Goal: Navigation & Orientation: Go to known website

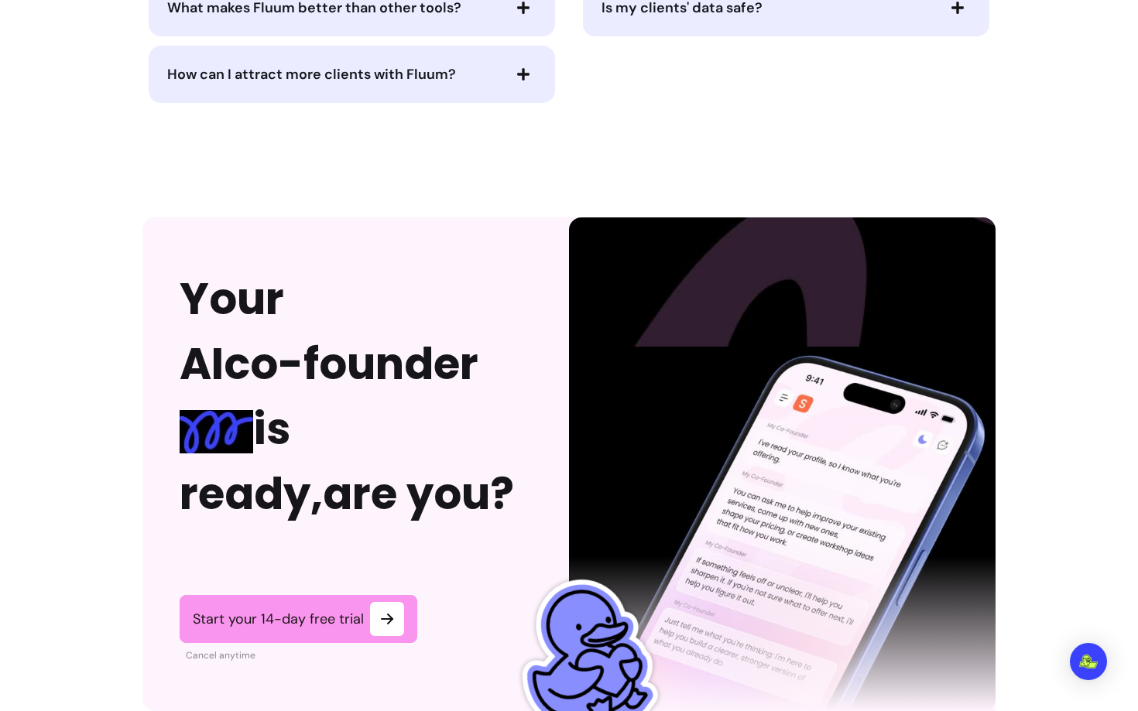
scroll to position [3847, 0]
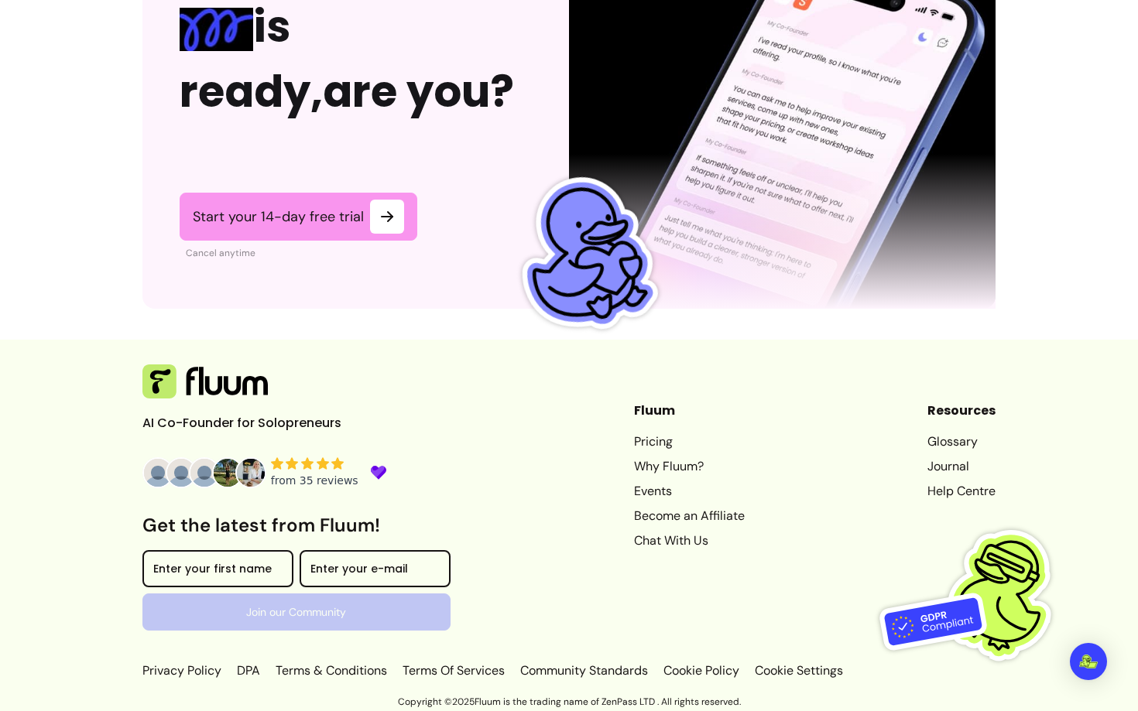
click at [941, 464] on link "Journal" at bounding box center [961, 466] width 68 height 19
